Goal: Transaction & Acquisition: Book appointment/travel/reservation

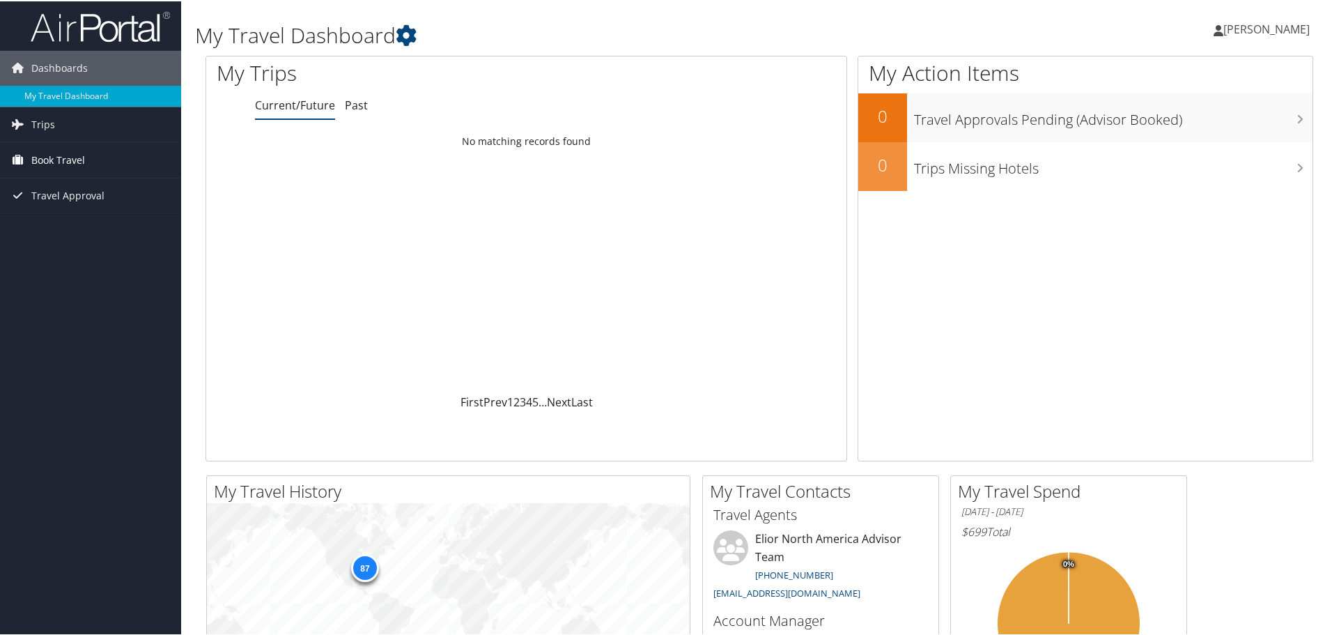
click at [51, 151] on span "Book Travel" at bounding box center [58, 158] width 54 height 35
click at [117, 227] on link "Book/Manage Online Trips" at bounding box center [90, 228] width 181 height 21
